Goal: Task Accomplishment & Management: Manage account settings

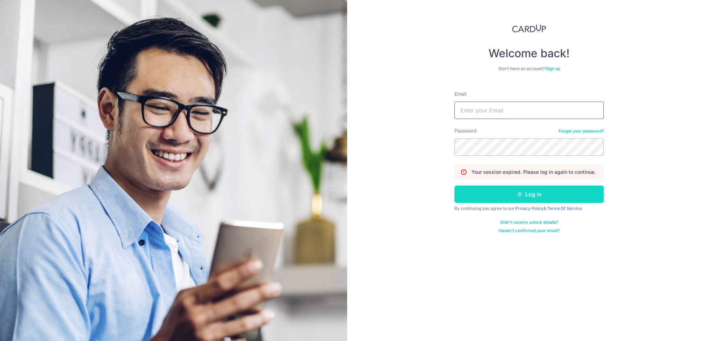
type input "[EMAIL_ADDRESS][DOMAIN_NAME]"
click at [530, 197] on button "Log in" at bounding box center [528, 194] width 149 height 17
